Goal: Information Seeking & Learning: Learn about a topic

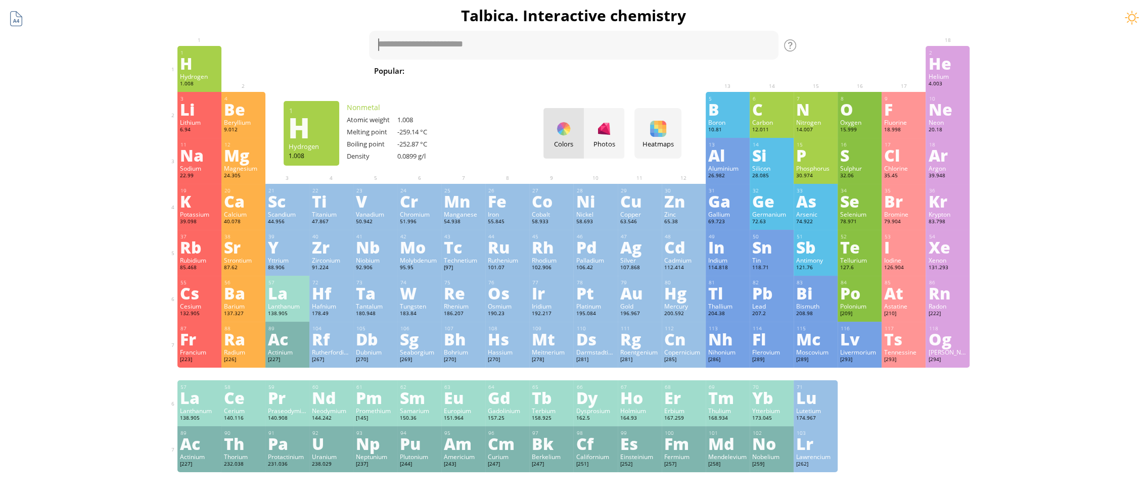
click at [17, 22] on div at bounding box center [16, 18] width 19 height 19
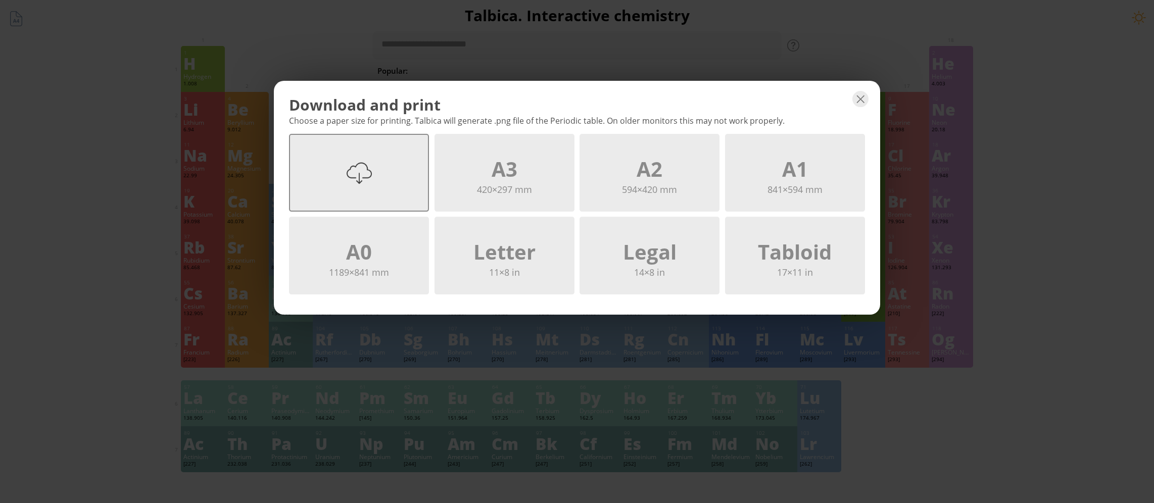
click at [385, 181] on div "A4" at bounding box center [359, 194] width 138 height 28
click at [861, 103] on div at bounding box center [861, 99] width 16 height 16
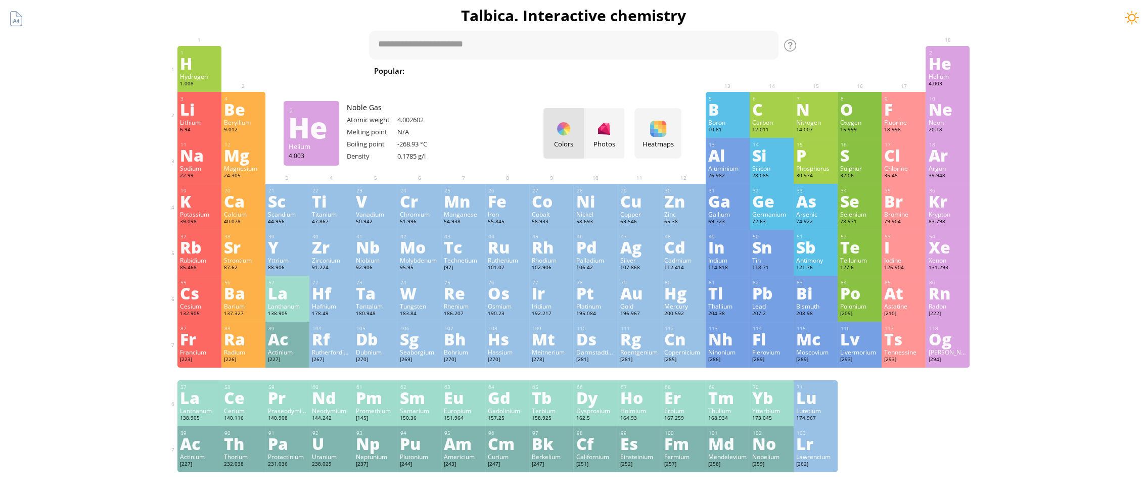
click at [1125, 16] on div at bounding box center [1131, 17] width 15 height 15
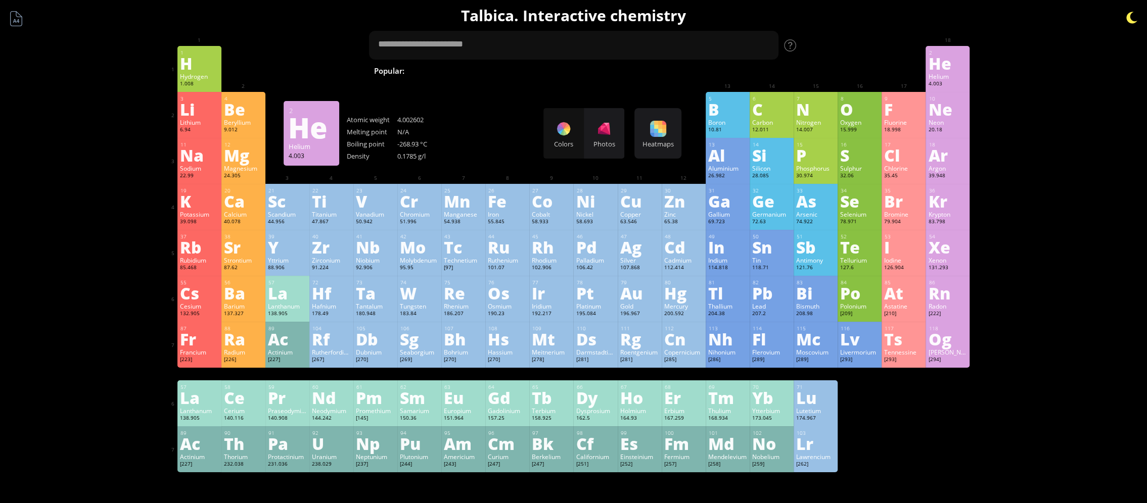
click at [1125, 16] on div at bounding box center [1131, 17] width 15 height 15
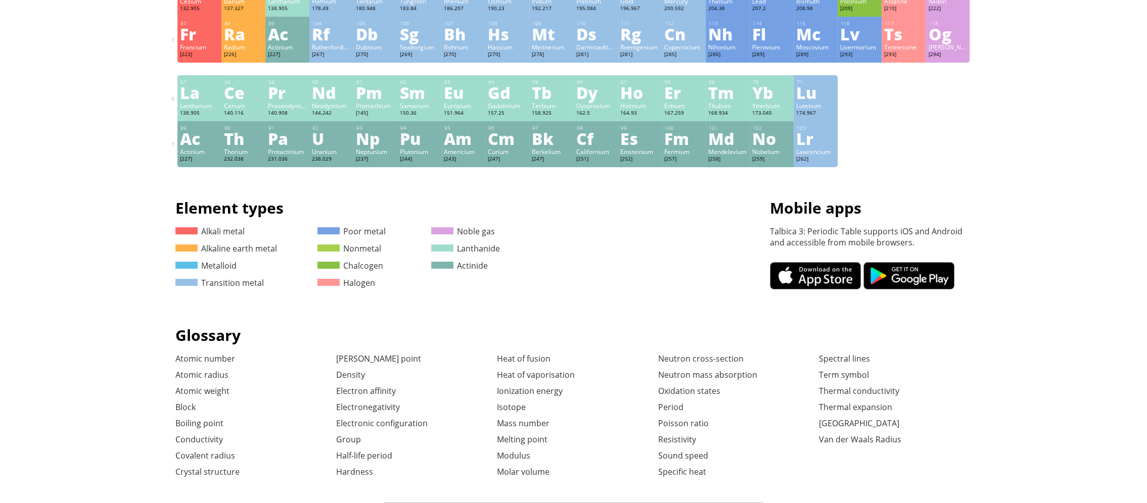
scroll to position [366, 0]
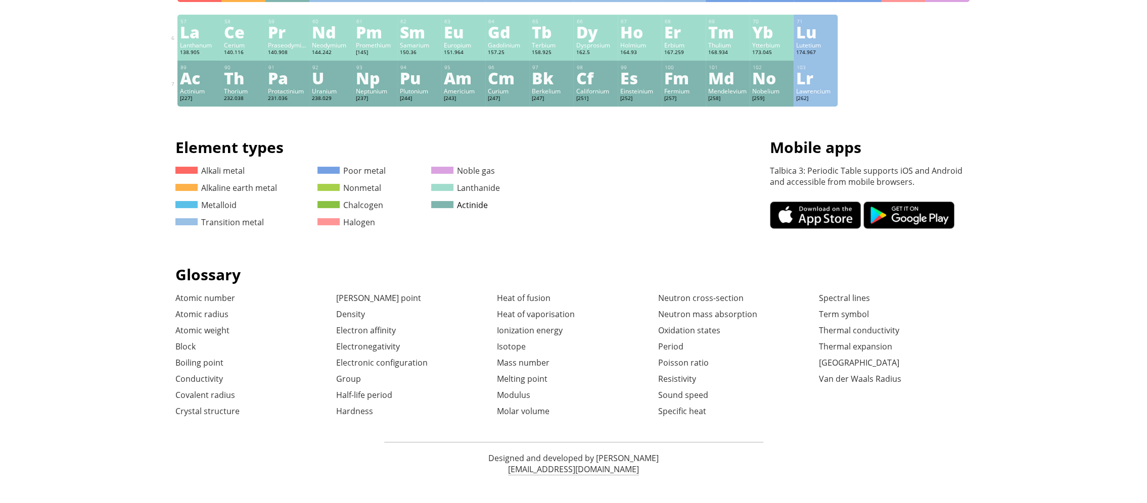
click at [453, 208] on span at bounding box center [442, 204] width 22 height 7
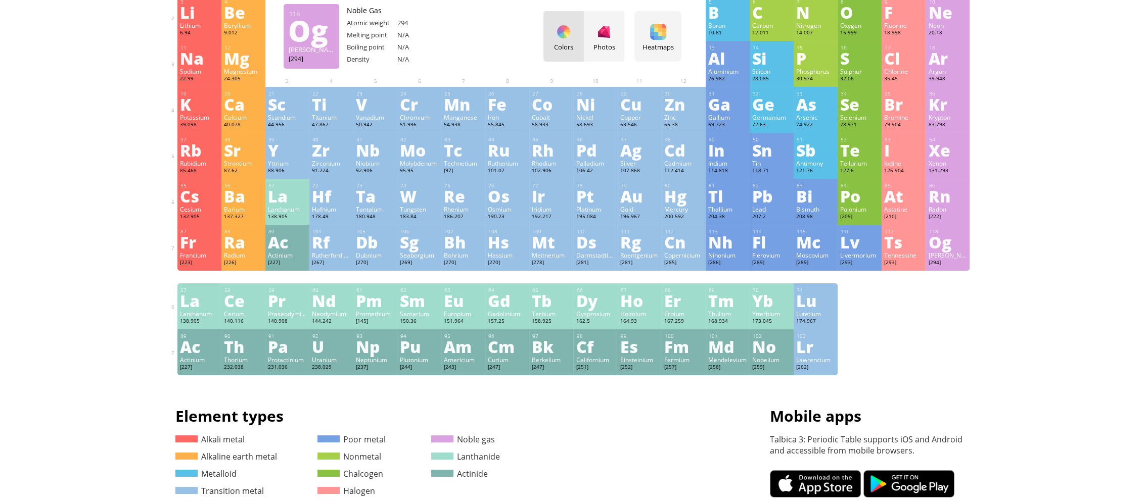
scroll to position [0, 0]
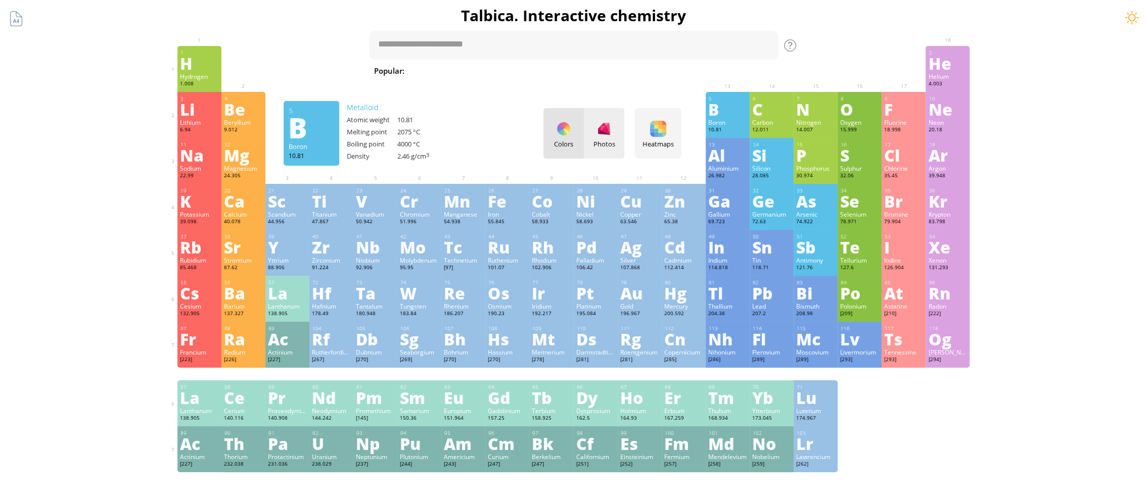
click at [604, 141] on div "Photos" at bounding box center [604, 143] width 40 height 9
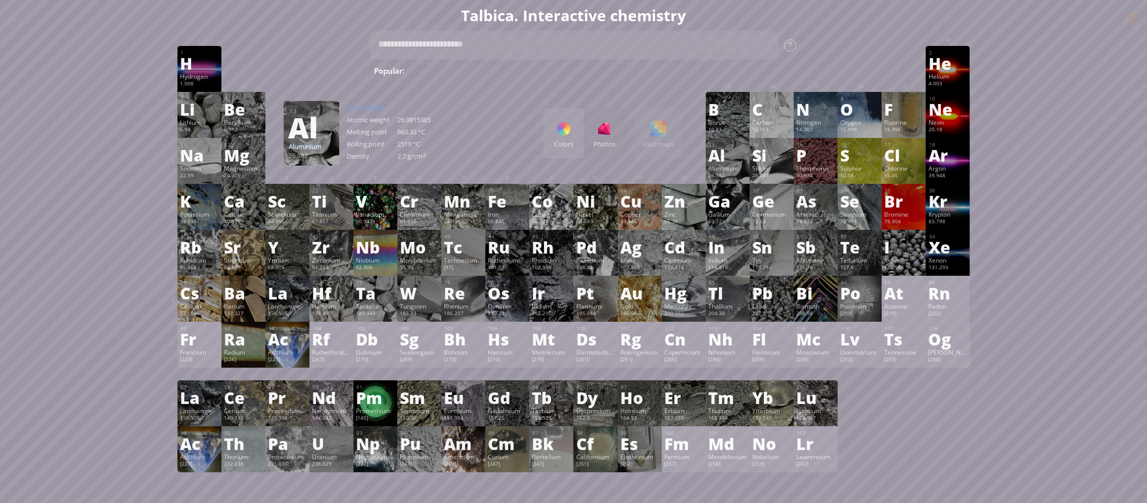
click at [666, 136] on div "Colors Photos Heatmaps Heatmaps Normal mode Melting point Boiling point Density…" at bounding box center [612, 133] width 138 height 51
click at [668, 130] on div "Colors Photos Heatmaps Heatmaps Normal mode Melting point Boiling point Density…" at bounding box center [612, 133] width 138 height 51
click at [572, 136] on div at bounding box center [563, 129] width 16 height 16
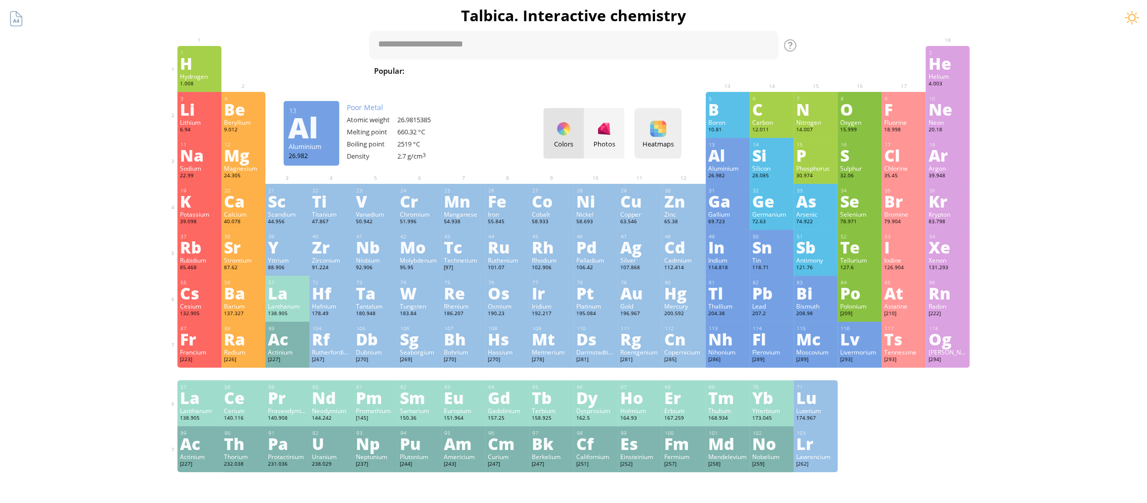
click at [669, 130] on div "Heatmaps Heatmaps Normal mode Melting point Boiling point Density Atomic weight…" at bounding box center [657, 133] width 47 height 51
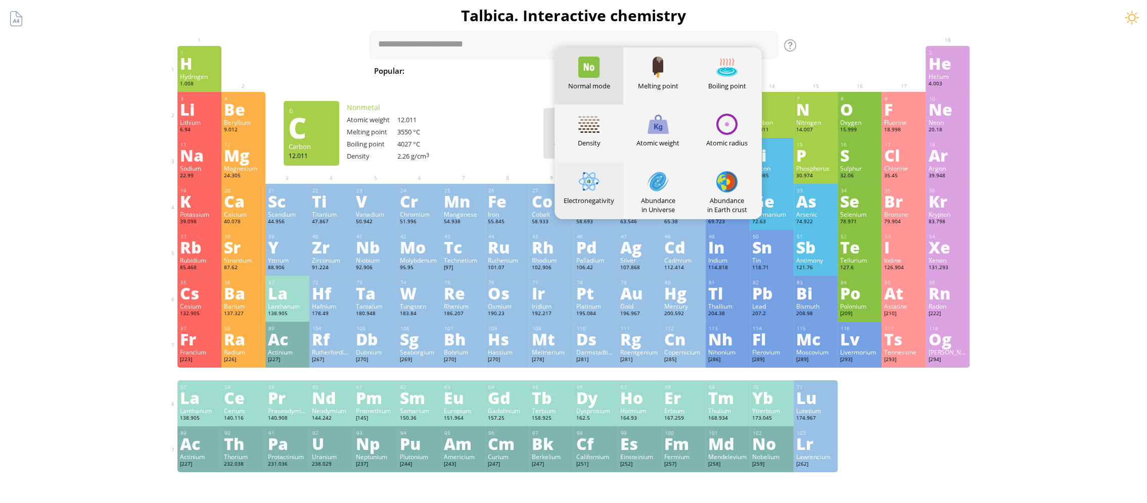
click at [596, 177] on div at bounding box center [588, 181] width 21 height 21
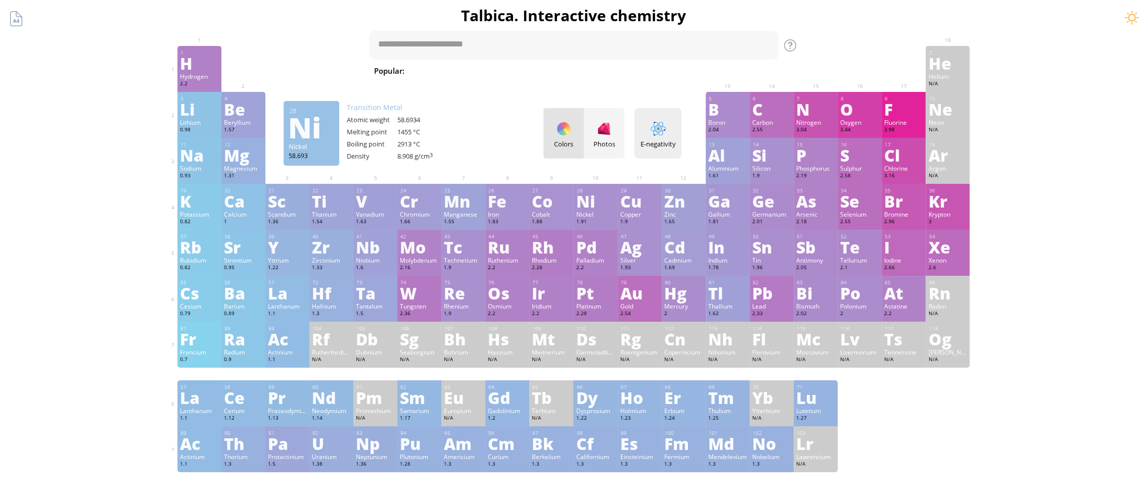
click at [666, 123] on div at bounding box center [658, 129] width 16 height 16
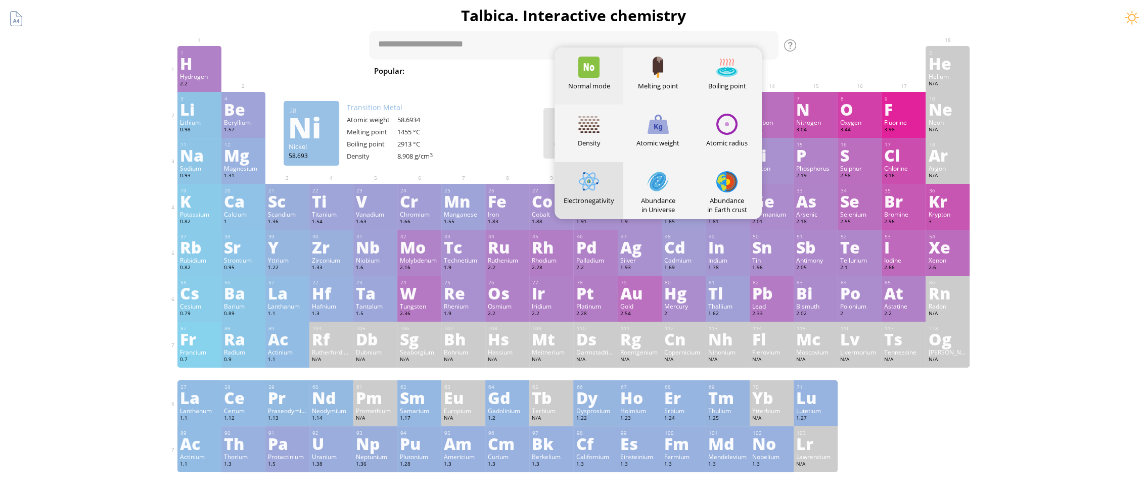
click at [599, 67] on div at bounding box center [588, 67] width 21 height 21
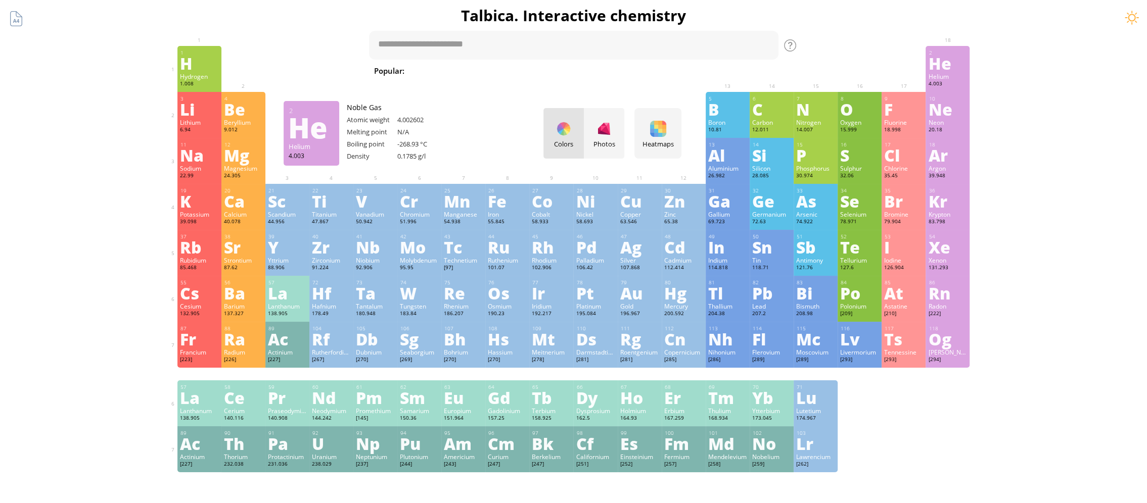
click at [946, 65] on div "He" at bounding box center [947, 63] width 39 height 16
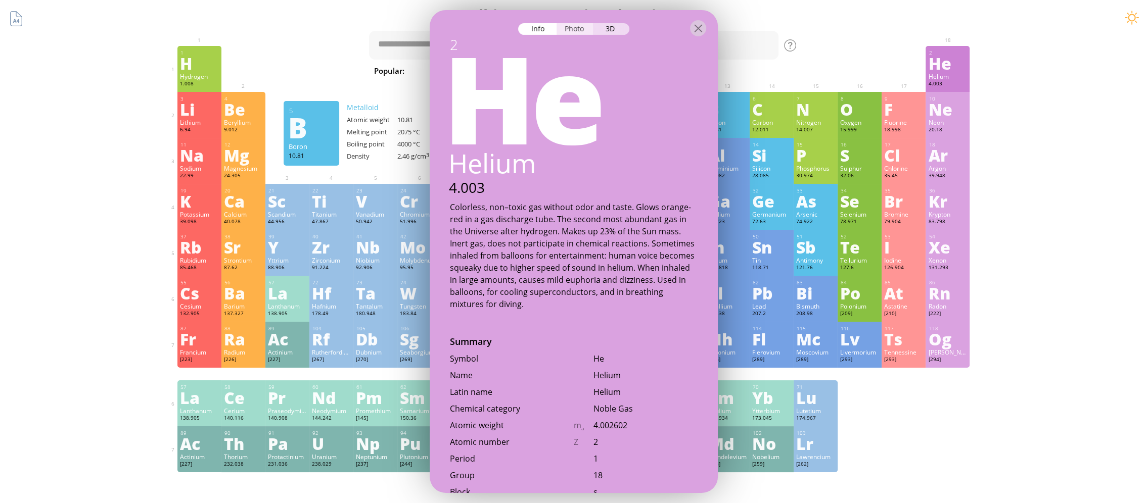
click at [584, 30] on div "Photo" at bounding box center [574, 29] width 36 height 12
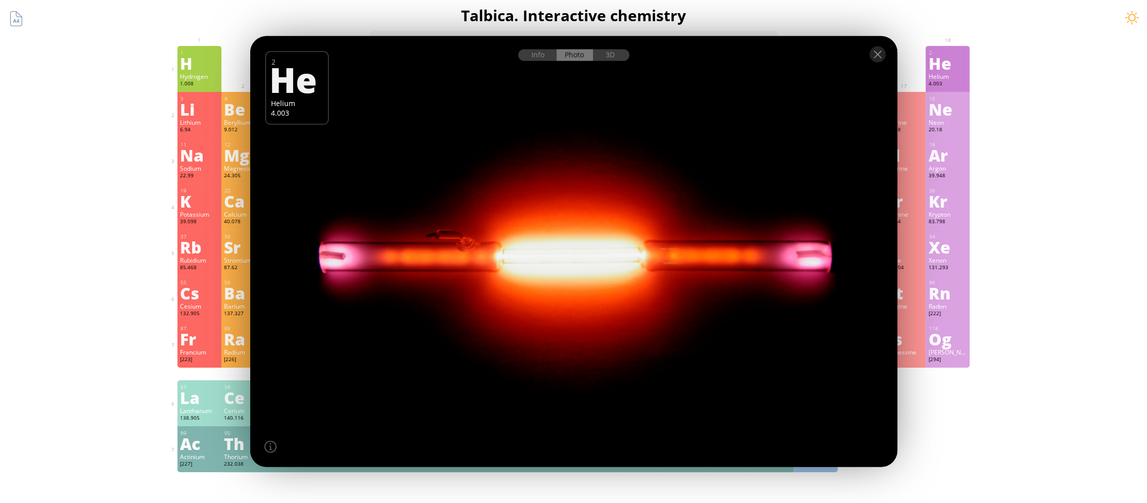
click at [624, 62] on div at bounding box center [573, 53] width 647 height 35
click at [618, 56] on div "3D" at bounding box center [611, 56] width 36 height 12
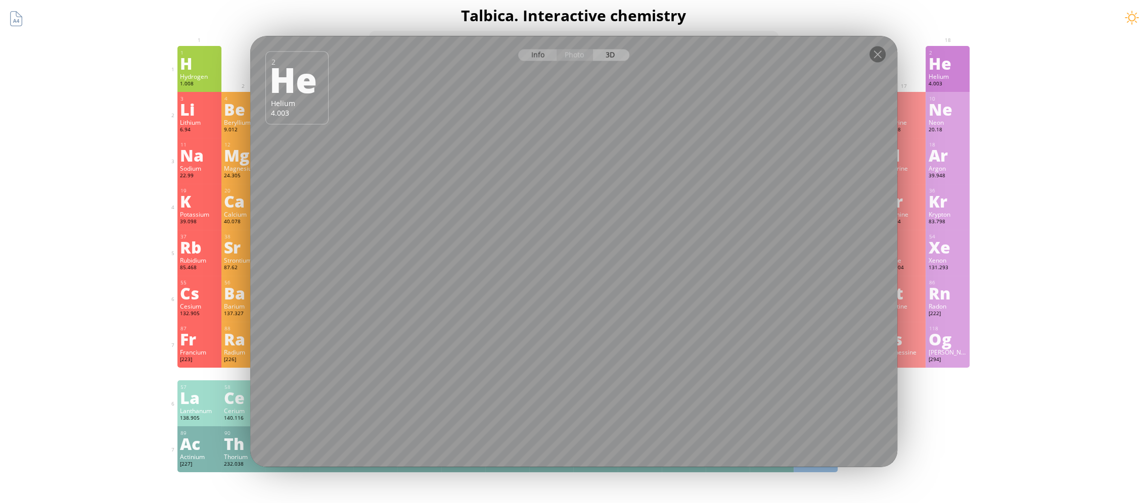
click at [543, 56] on div "Info" at bounding box center [537, 56] width 39 height 12
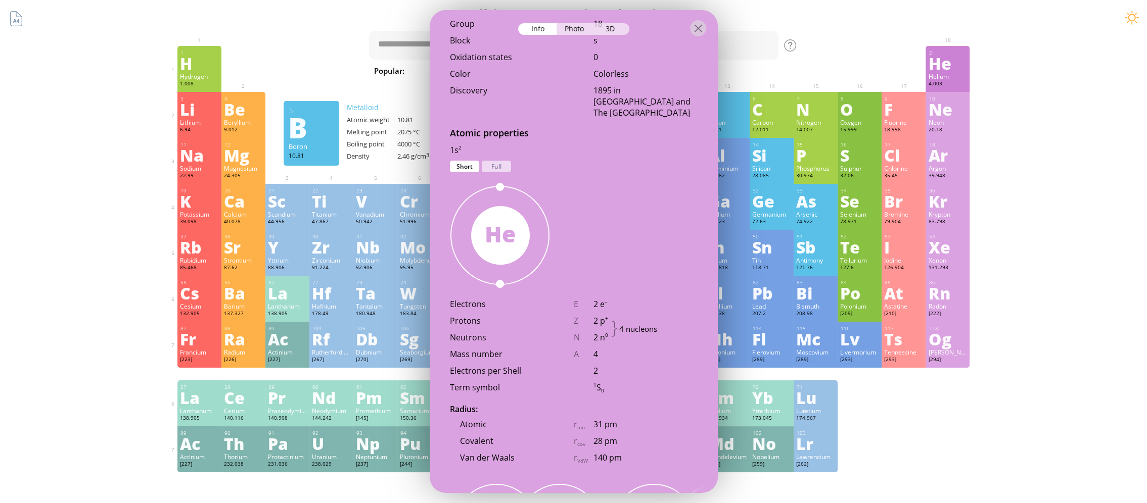
scroll to position [455, 0]
click at [471, 166] on div "Short" at bounding box center [464, 164] width 29 height 12
click at [499, 163] on div "Full" at bounding box center [496, 164] width 29 height 12
click at [457, 162] on div "Short" at bounding box center [464, 164] width 29 height 12
click at [498, 162] on div "Full" at bounding box center [496, 164] width 29 height 12
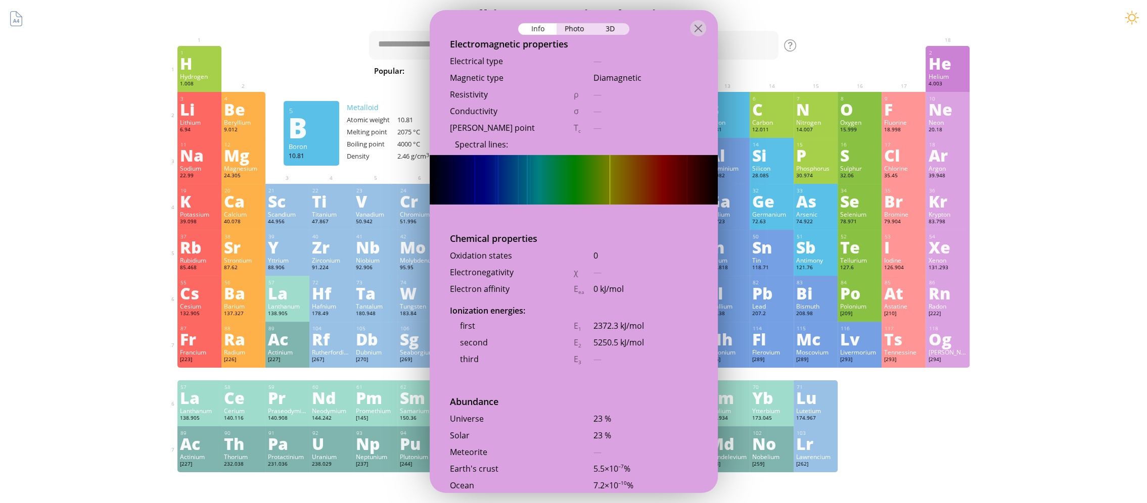
scroll to position [1971, 0]
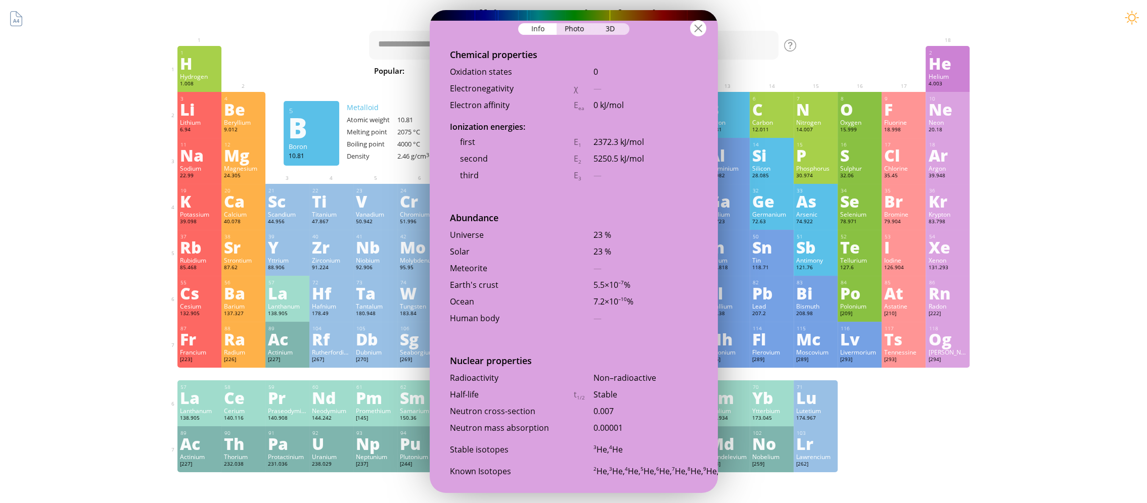
click at [698, 30] on div at bounding box center [698, 28] width 16 height 16
